Goal: Task Accomplishment & Management: Manage account settings

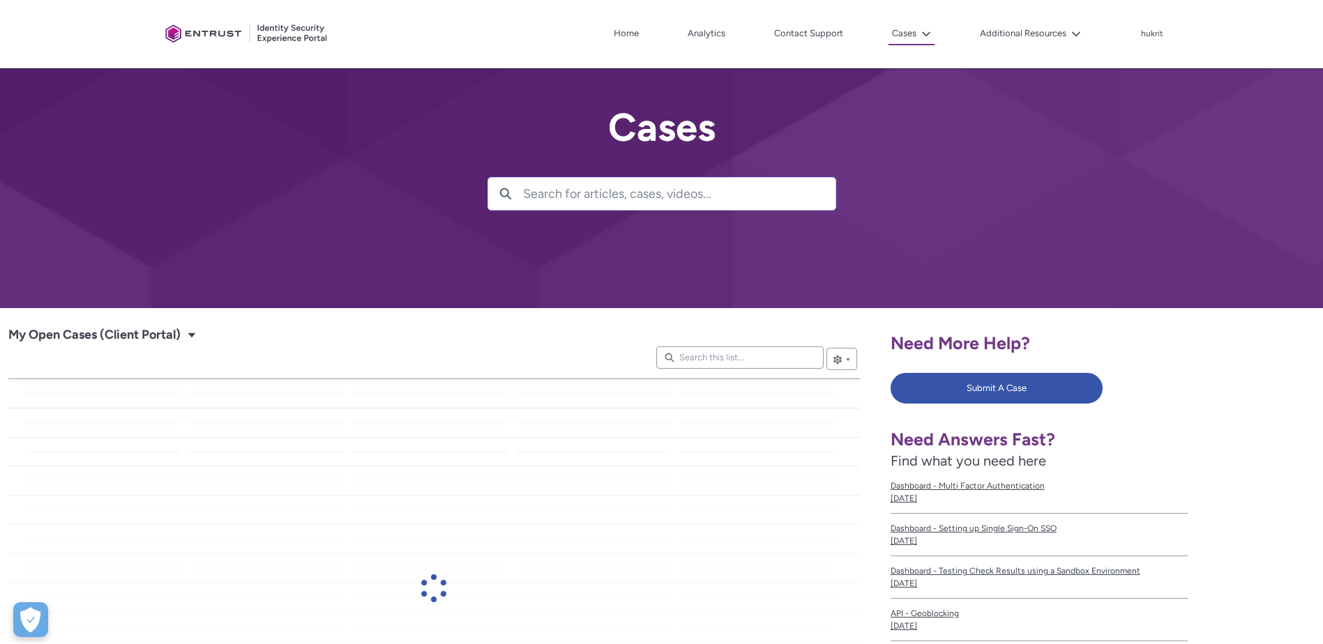
scroll to position [52, 0]
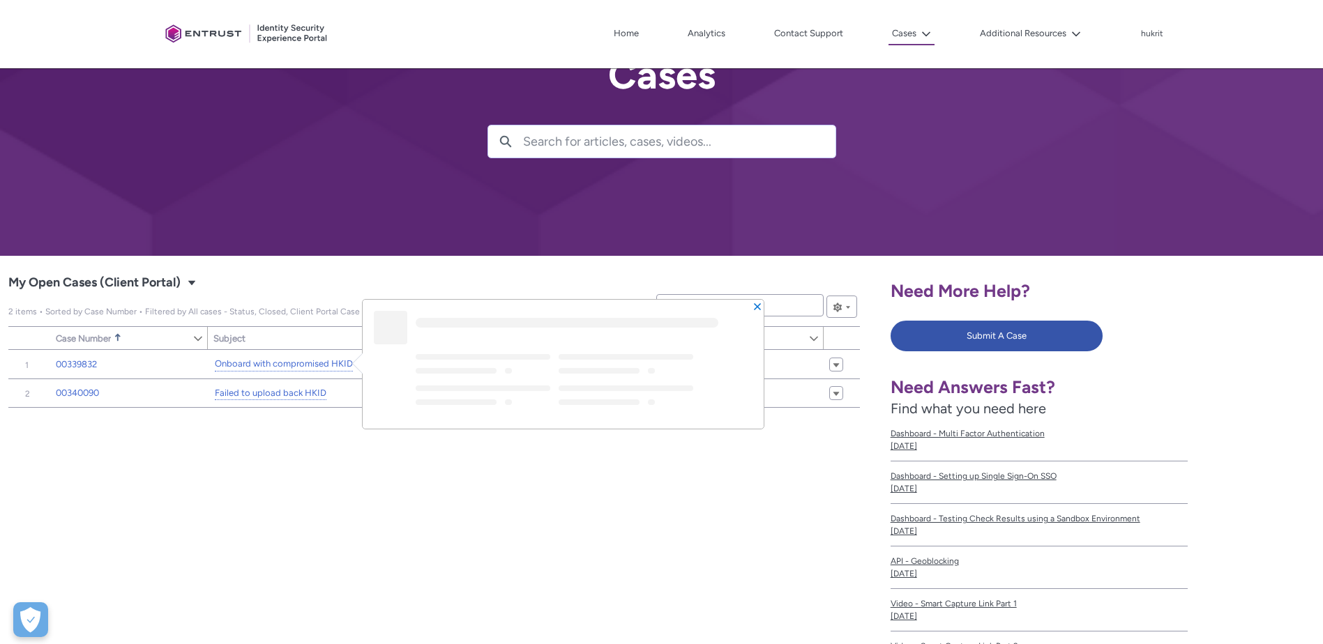
click at [506, 484] on div "Item Number Sort Case Number Sorted Ascending Show Case Number Column Actions S…" at bounding box center [434, 548] width 852 height 396
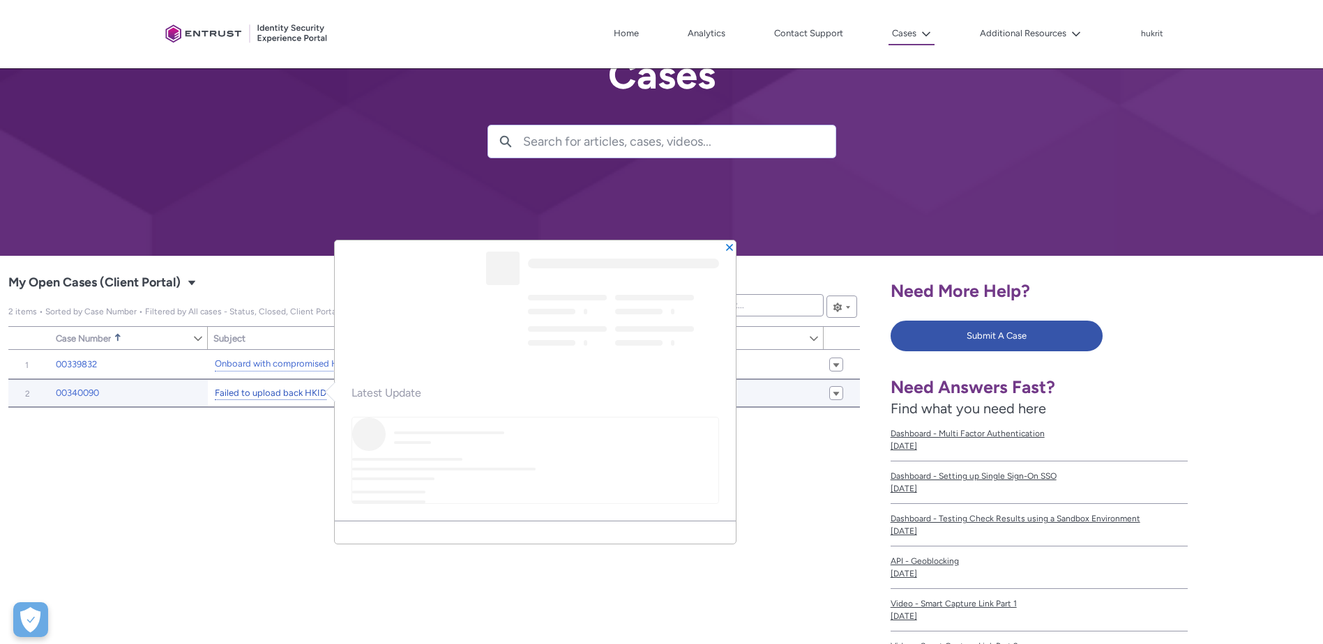
click at [290, 394] on link "Failed to upload back HKID" at bounding box center [271, 393] width 112 height 15
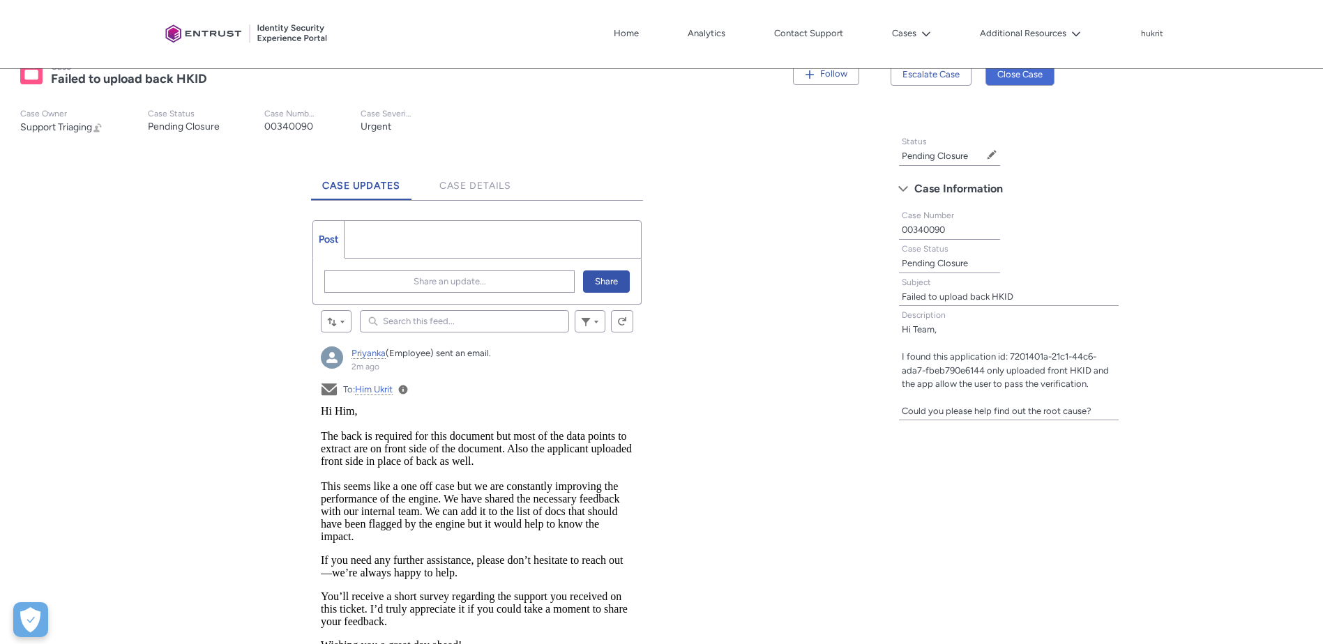
click at [512, 236] on ul "Post More" at bounding box center [476, 239] width 329 height 38
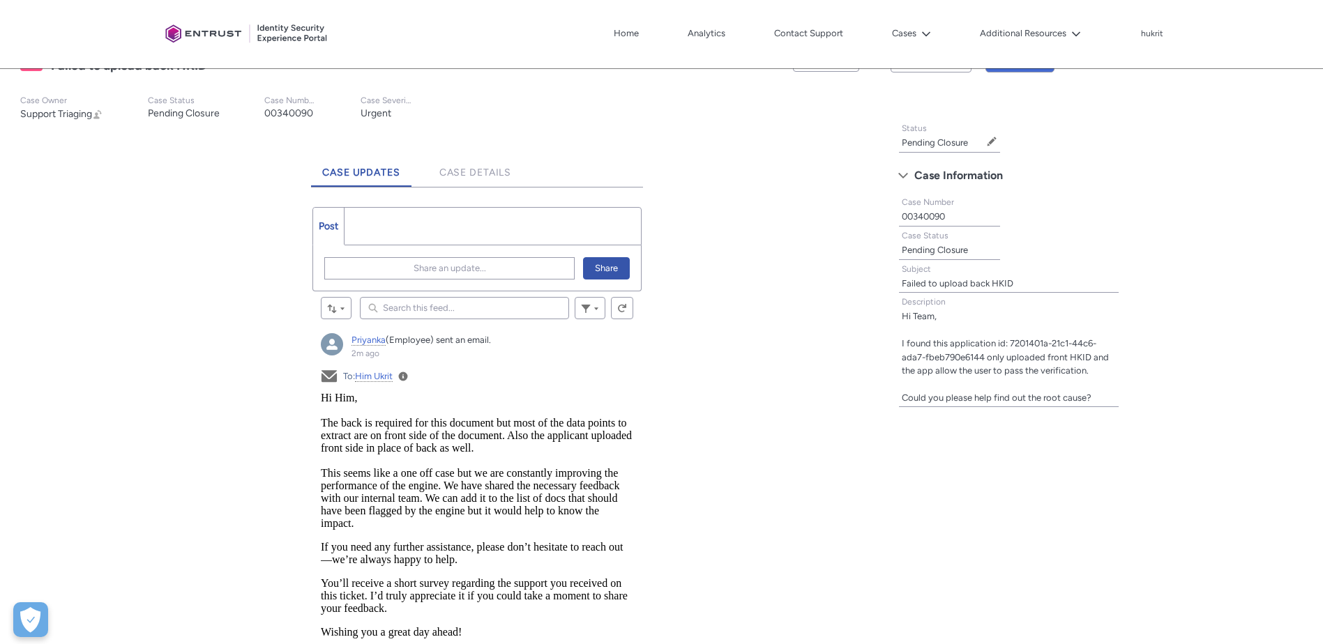
scroll to position [351, 0]
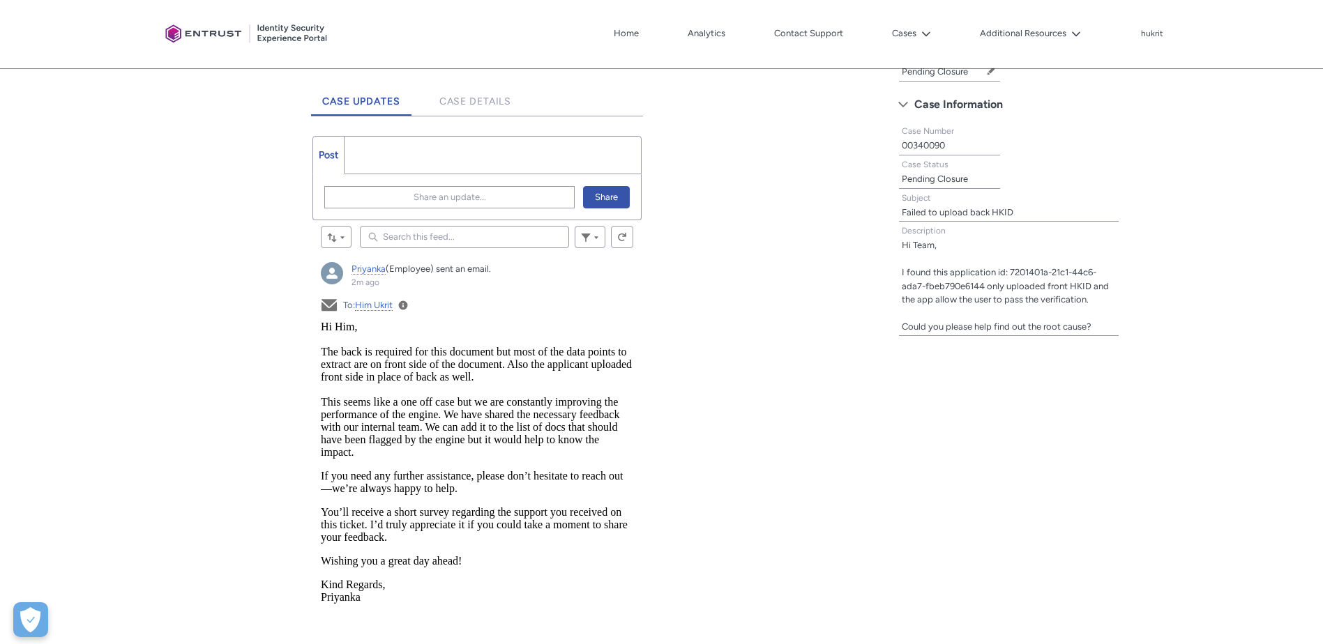
click at [430, 162] on ul "Post More" at bounding box center [476, 155] width 329 height 38
click at [467, 198] on span "Share an update..." at bounding box center [450, 197] width 73 height 21
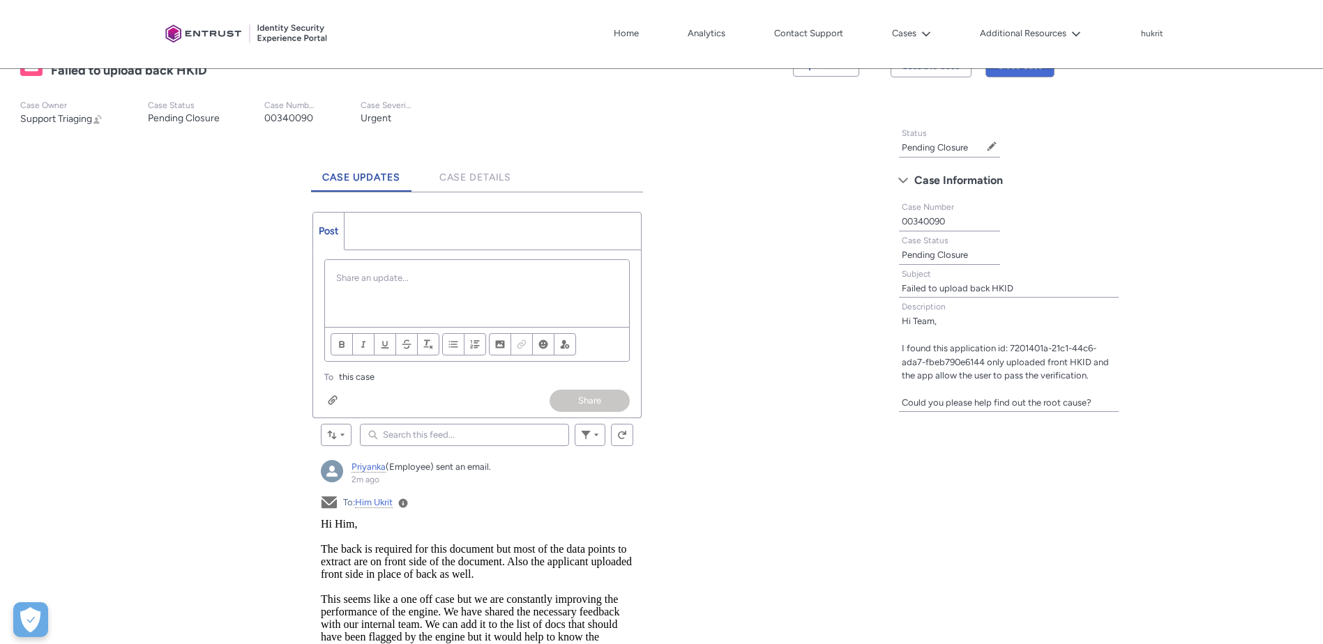
scroll to position [304, 0]
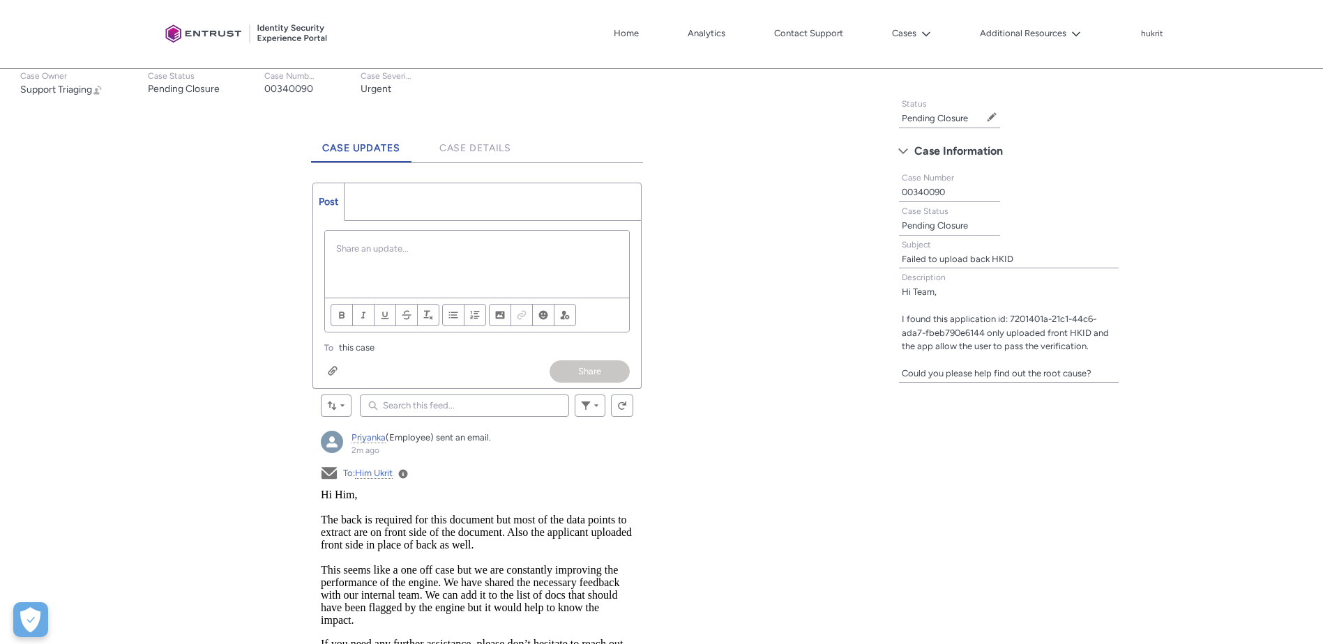
click at [402, 195] on ul "Post More" at bounding box center [476, 202] width 329 height 38
click at [406, 252] on p "Chatter Publisher" at bounding box center [477, 249] width 282 height 14
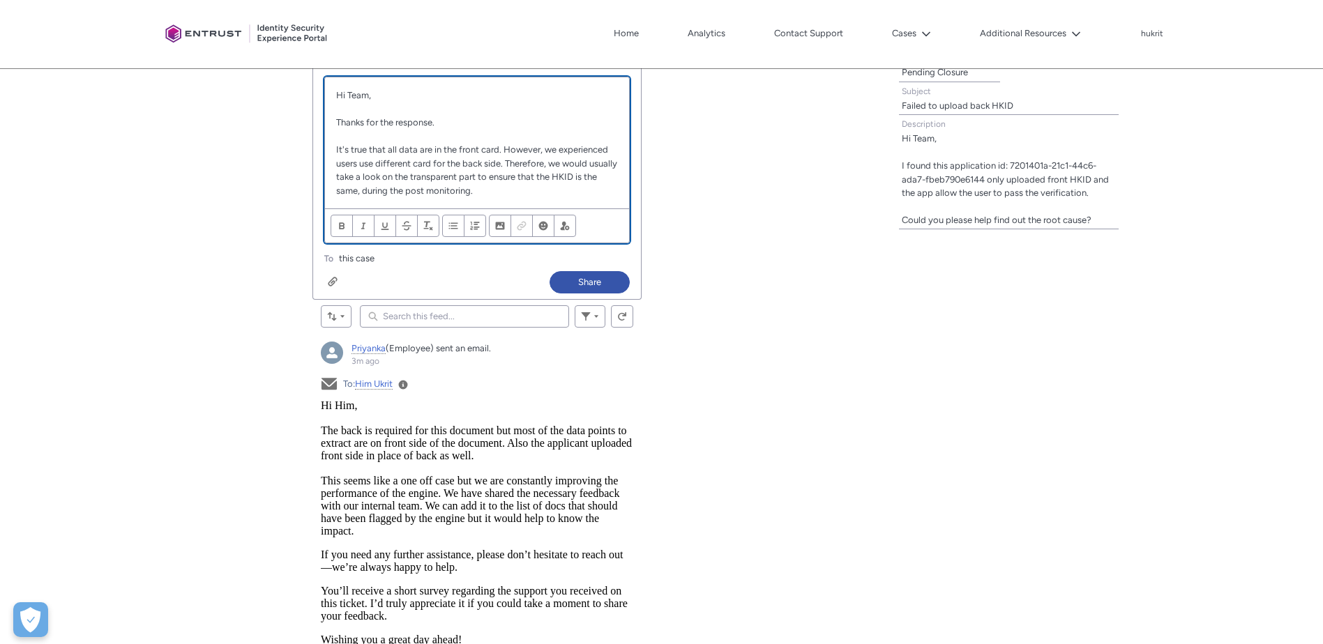
scroll to position [457, 0]
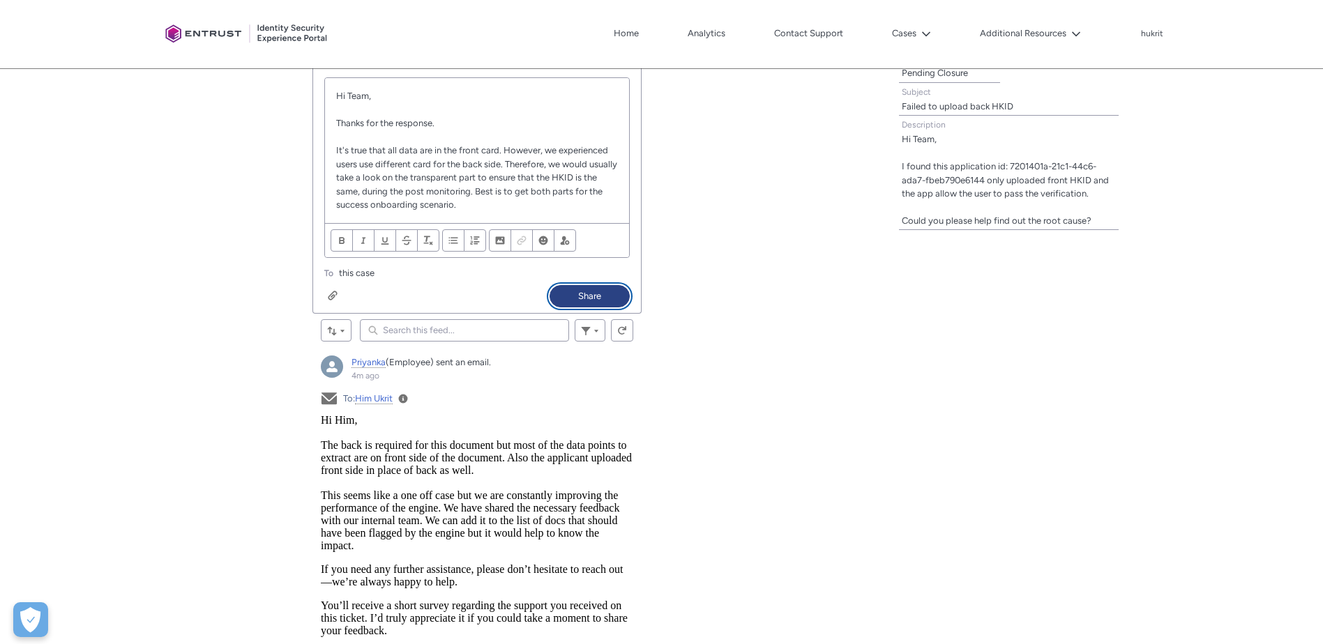
click at [596, 294] on button "Share" at bounding box center [590, 296] width 80 height 22
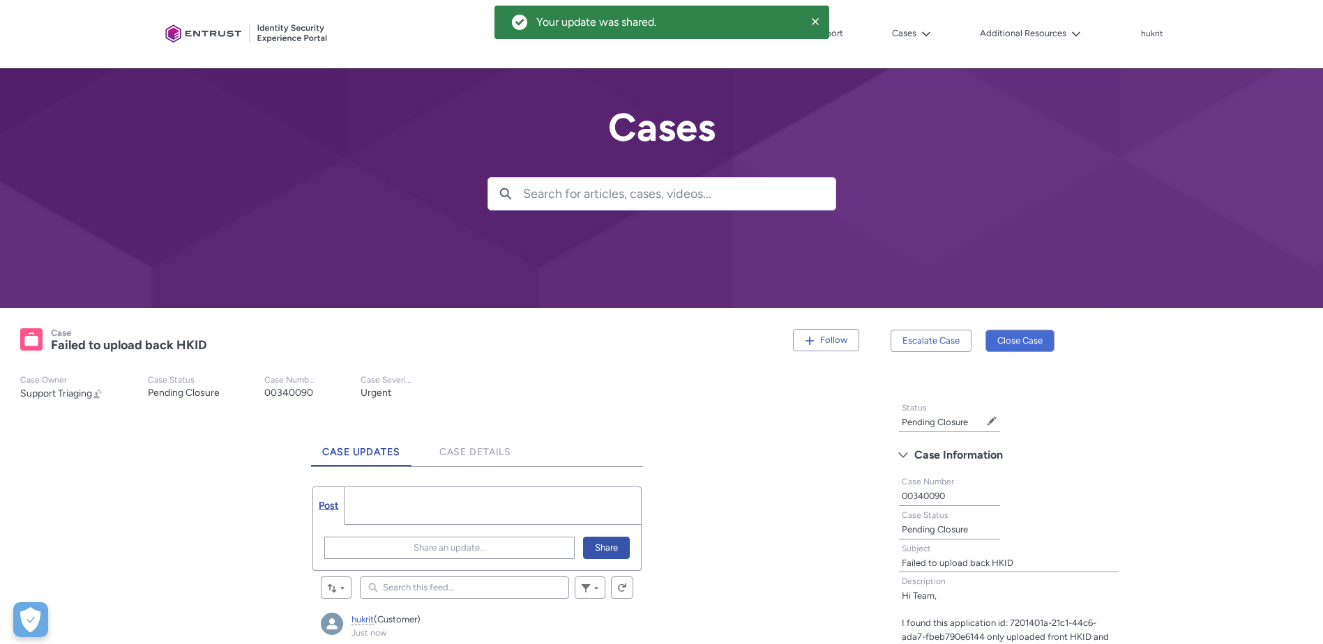
scroll to position [130, 0]
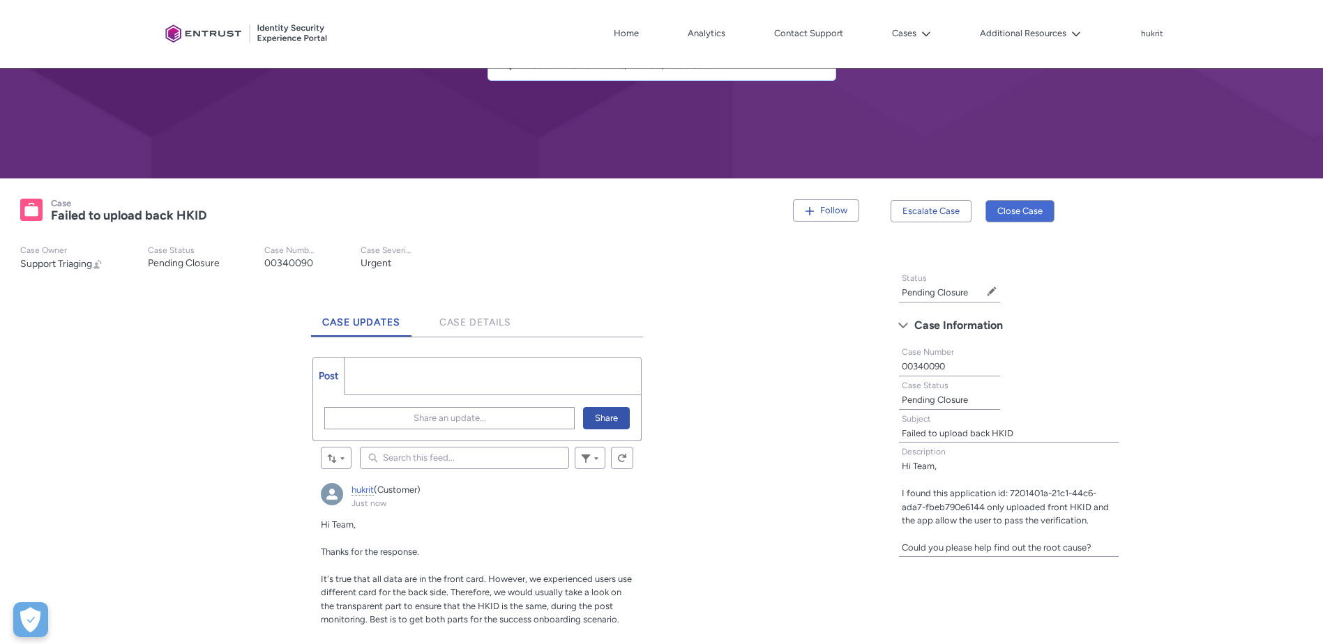
click at [972, 287] on span "Pending Closure" at bounding box center [941, 293] width 79 height 14
click at [986, 289] on div "Pending Closure Edit Status" at bounding box center [950, 293] width 96 height 17
drag, startPoint x: 986, startPoint y: 289, endPoint x: 992, endPoint y: 294, distance: 8.0
click at [992, 294] on span at bounding box center [992, 292] width 10 height 10
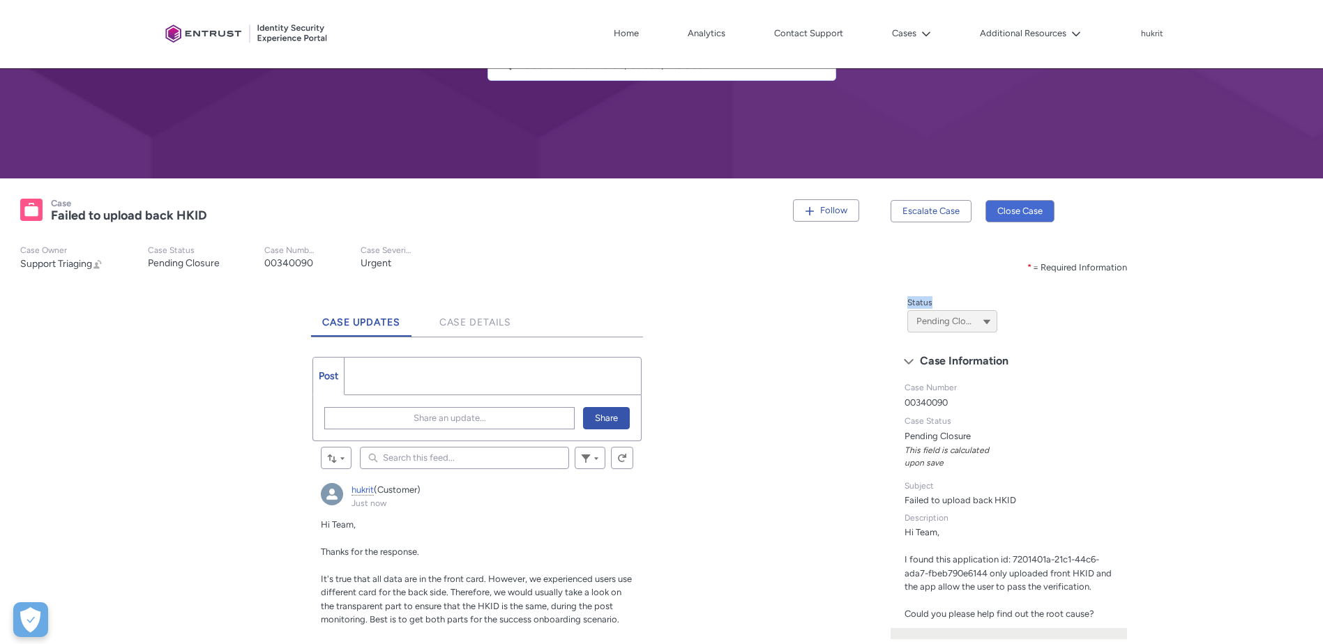
click at [992, 328] on button "Pending Closure" at bounding box center [952, 321] width 90 height 22
click at [1183, 377] on div "Tabs * = Required Information * Status Pending Closure --None-- New Open In Pro…" at bounding box center [1103, 471] width 424 height 414
click at [230, 38] on div at bounding box center [247, 34] width 174 height 54
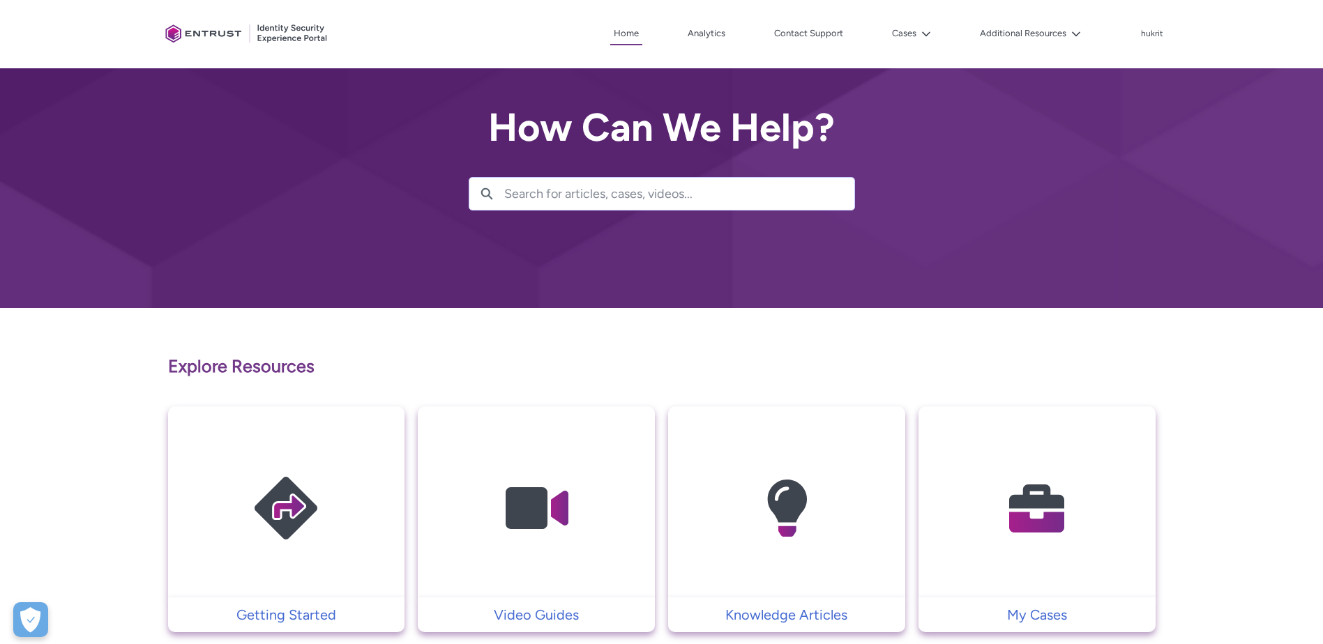
click at [1034, 462] on img at bounding box center [1037, 509] width 133 height 150
